Goal: Information Seeking & Learning: Learn about a topic

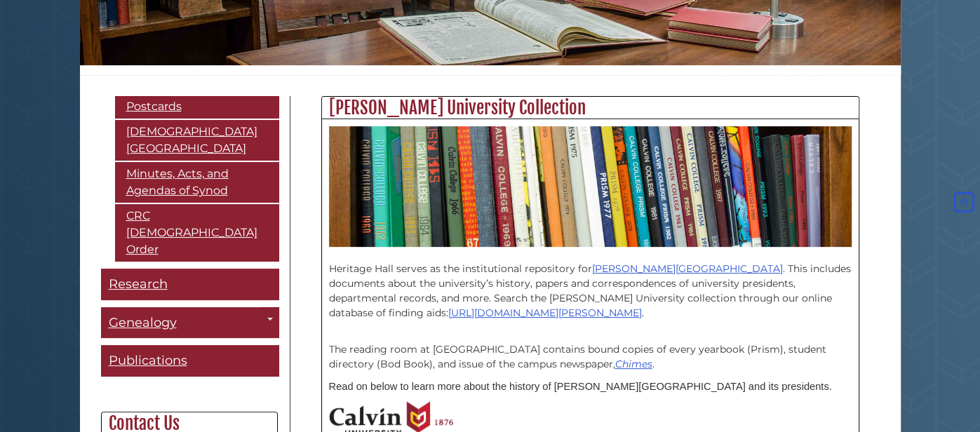
scroll to position [298, 0]
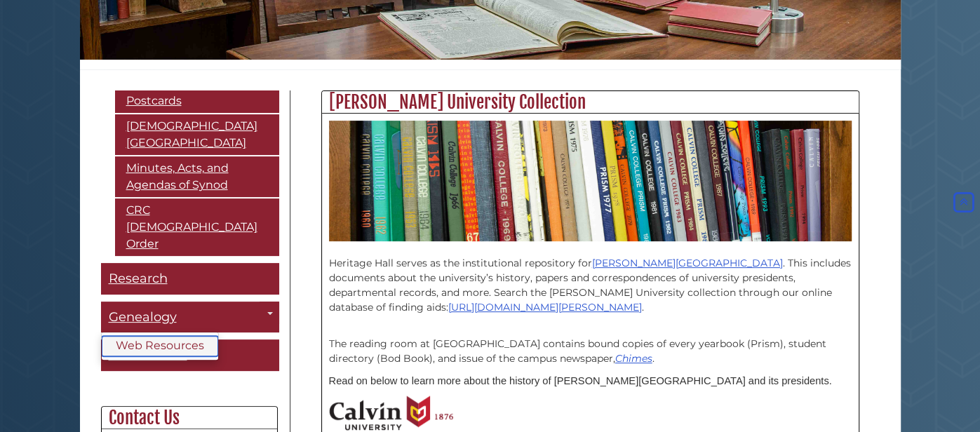
click at [137, 336] on link "Web Resources" at bounding box center [160, 346] width 116 height 20
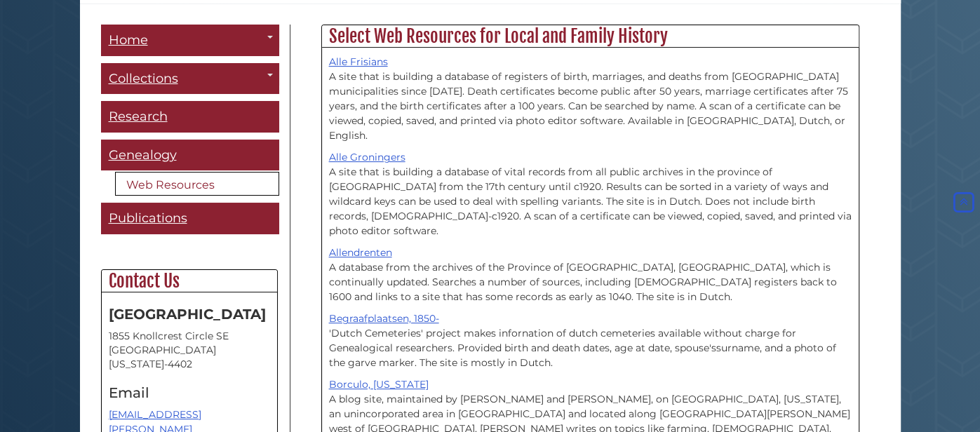
scroll to position [364, 0]
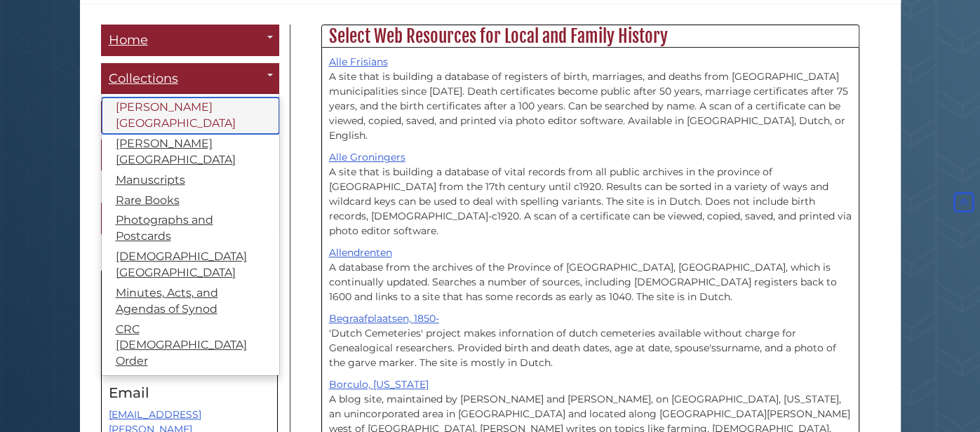
click at [149, 111] on link "[PERSON_NAME][GEOGRAPHIC_DATA]" at bounding box center [190, 116] width 177 height 36
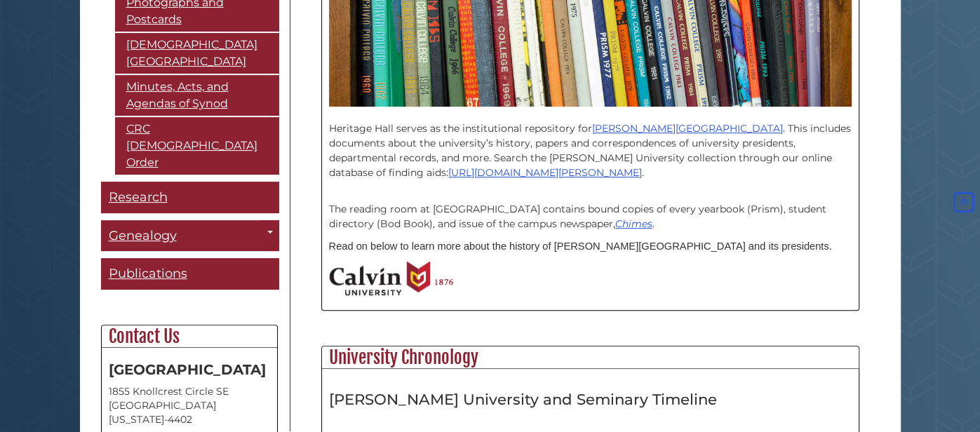
scroll to position [434, 0]
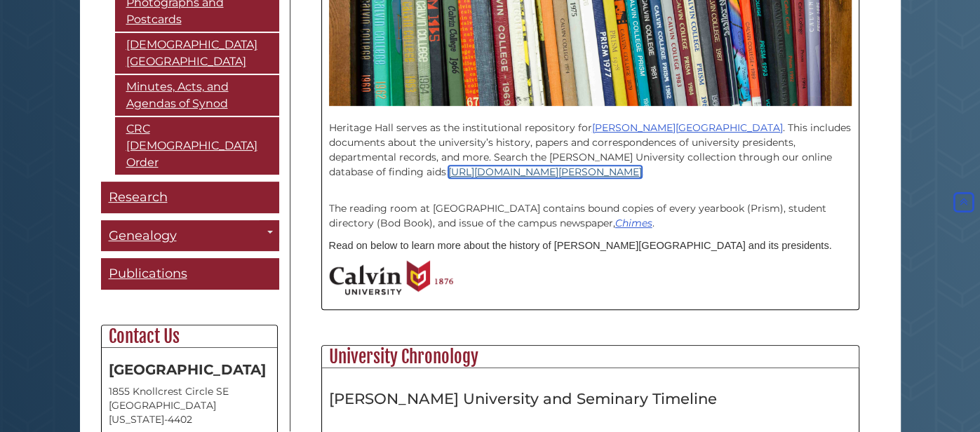
click at [448, 173] on link "https://archives.calvin.edu/" at bounding box center [545, 172] width 194 height 13
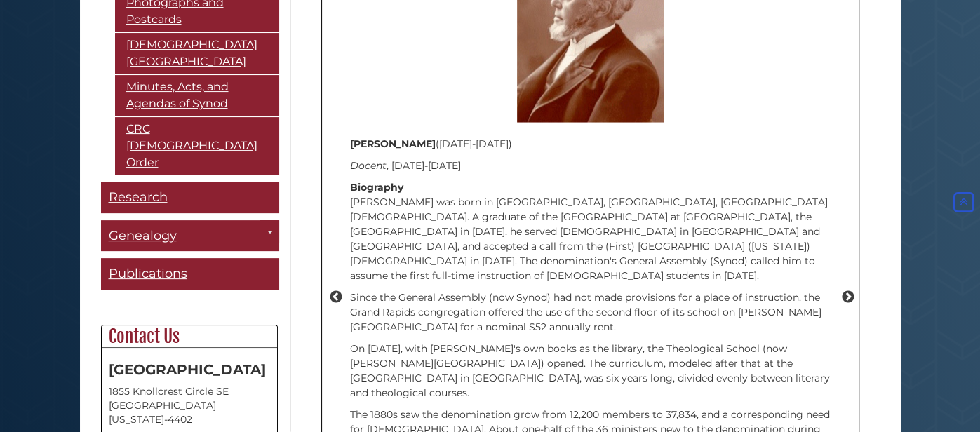
scroll to position [1877, 0]
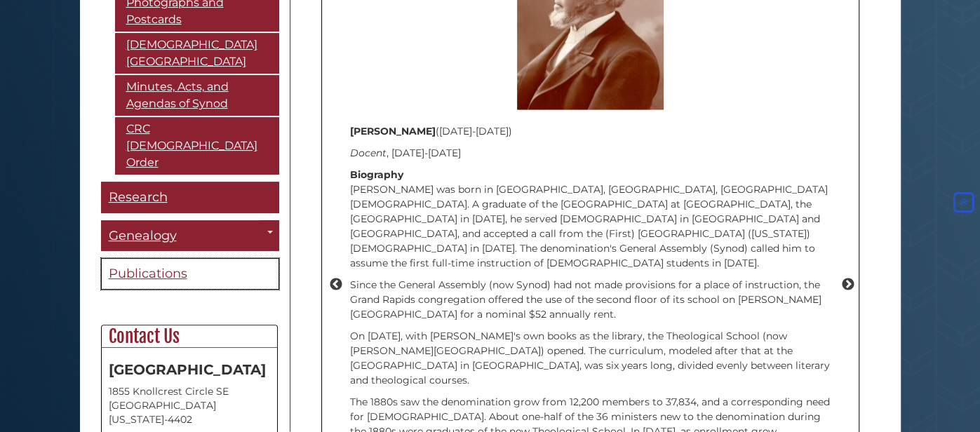
click at [170, 267] on span "Publications" at bounding box center [148, 274] width 79 height 15
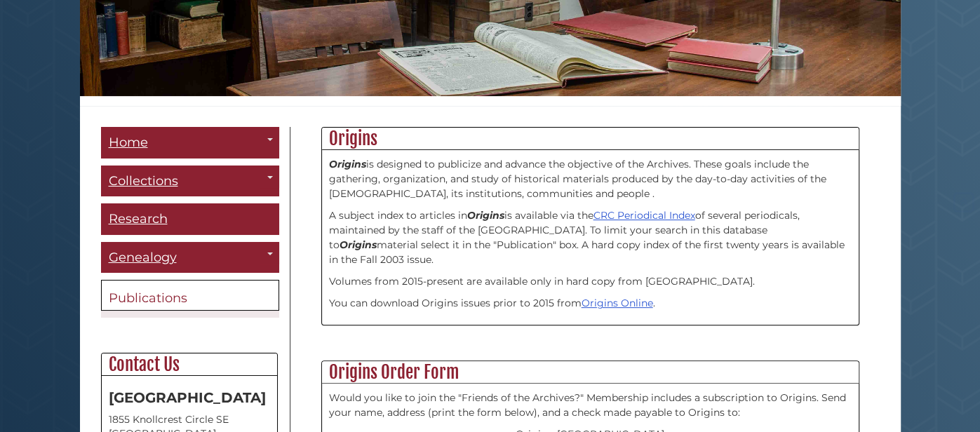
scroll to position [322, 0]
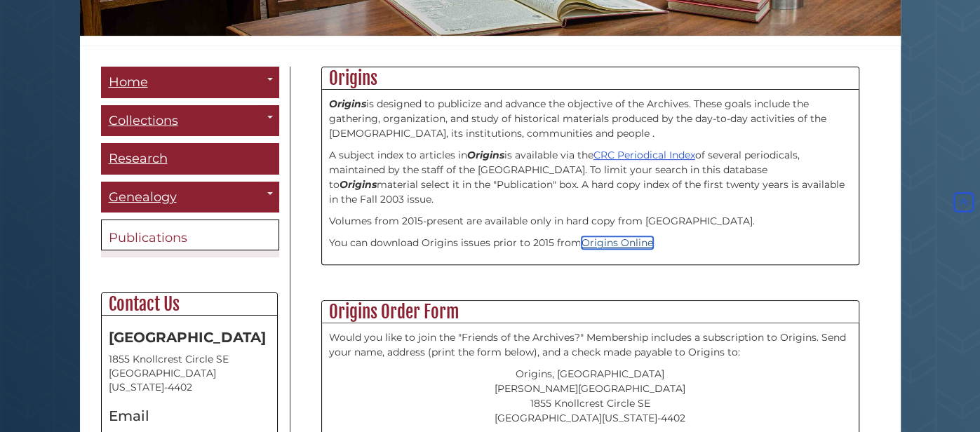
click at [590, 244] on link "Origins Online" at bounding box center [618, 242] width 72 height 13
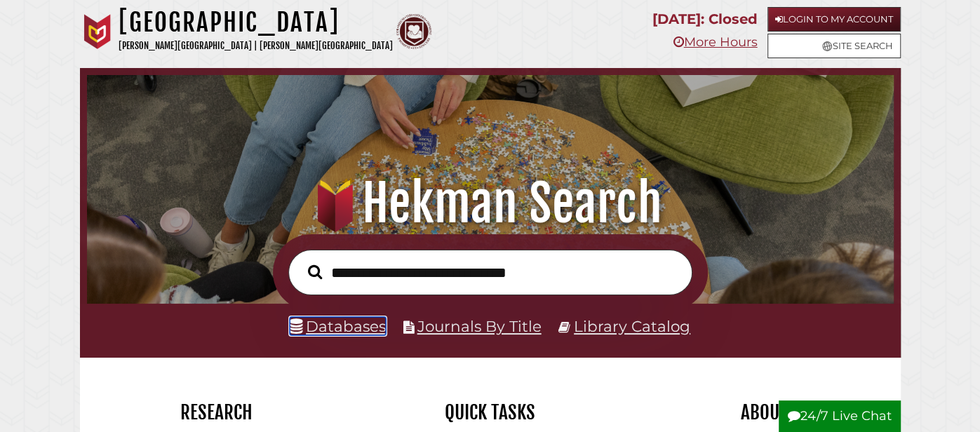
click at [351, 330] on link "Databases" at bounding box center [338, 326] width 96 height 18
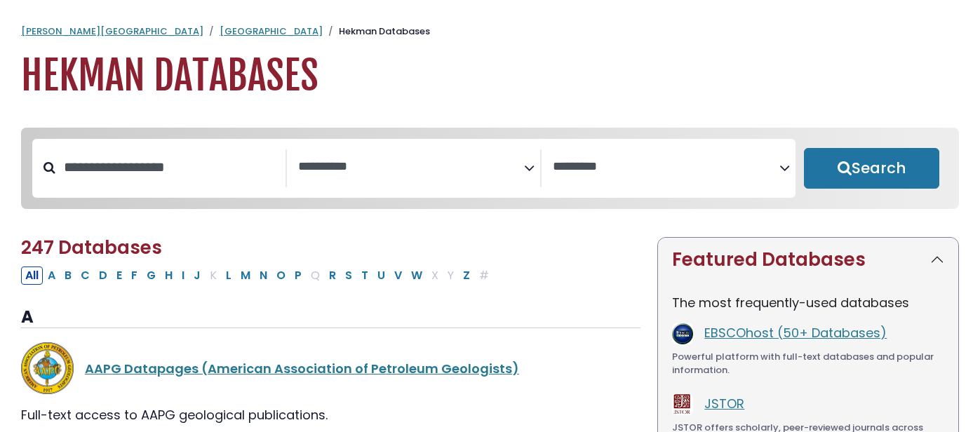
select select "Database Subject Filter"
select select "Database Vendors Filter"
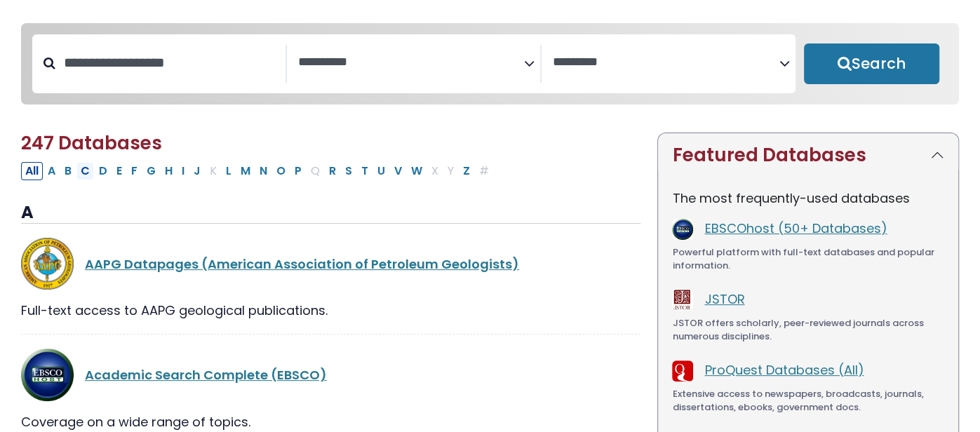
click at [90, 174] on button "C" at bounding box center [85, 171] width 18 height 18
select select "Database Subject Filter"
select select "Database Vendors Filter"
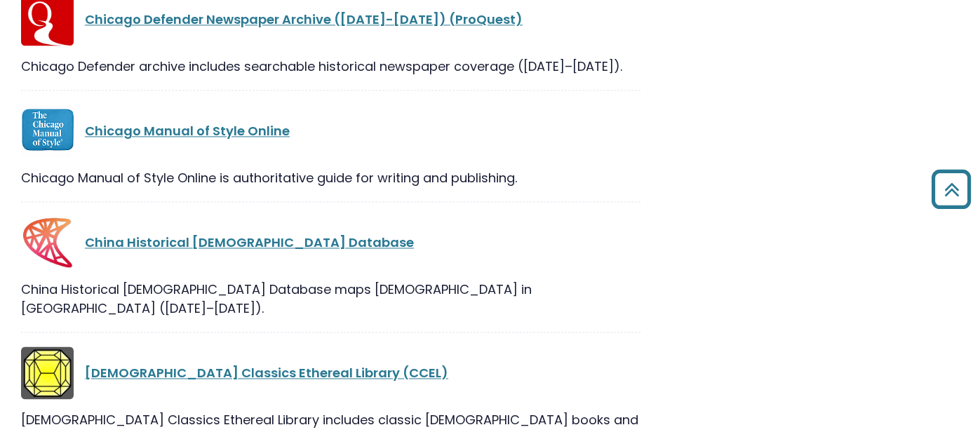
scroll to position [1357, 0]
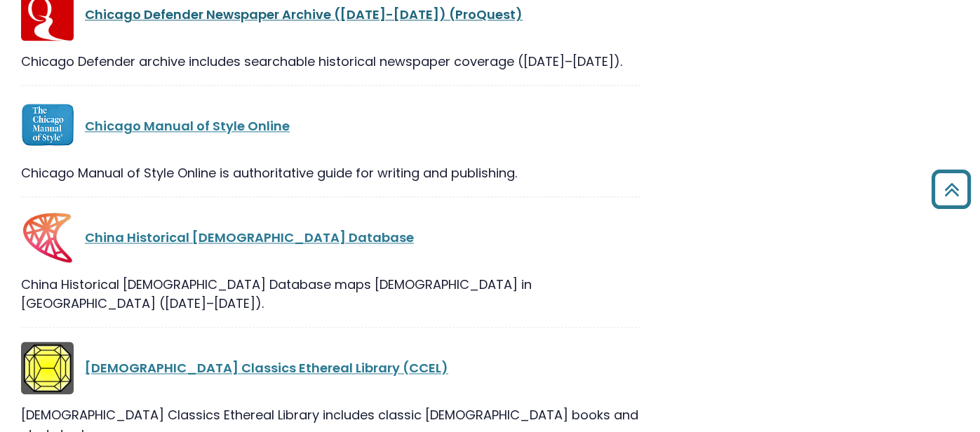
select select "Database Subject Filter"
select select "Database Vendors Filter"
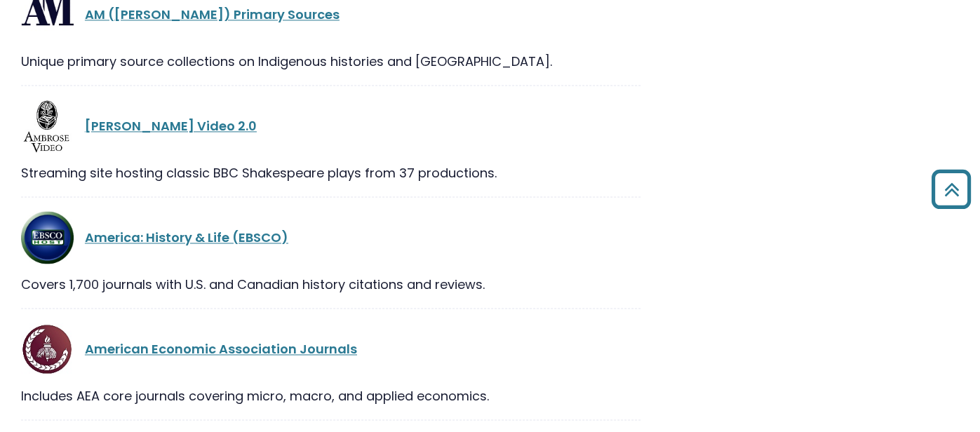
scroll to position [1268, 0]
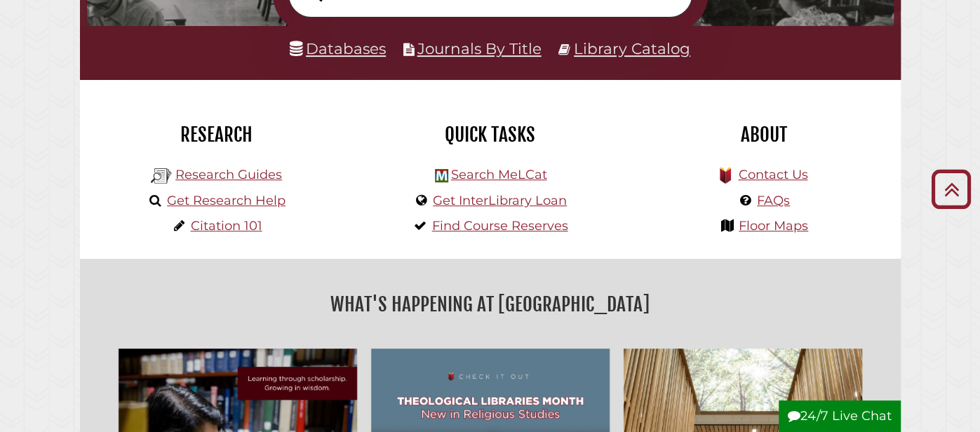
scroll to position [280, 0]
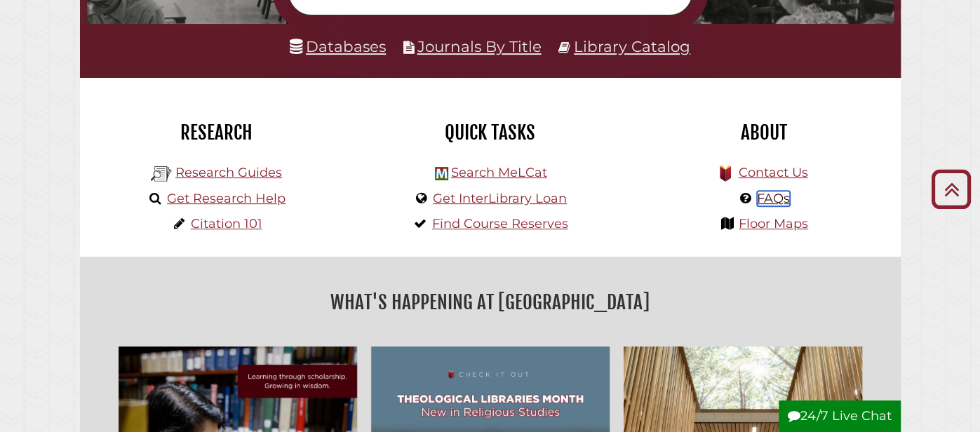
click at [776, 194] on link "FAQs" at bounding box center [773, 198] width 33 height 15
